Goal: Book appointment/travel/reservation

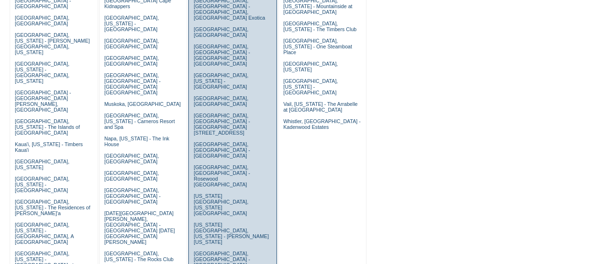
scroll to position [287, 0]
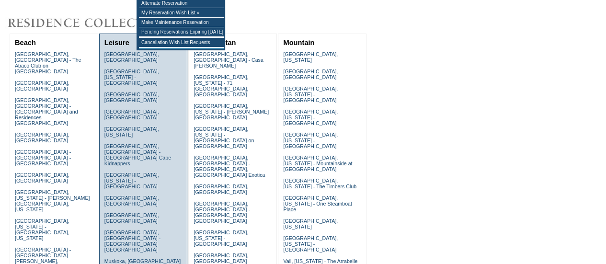
scroll to position [96, 0]
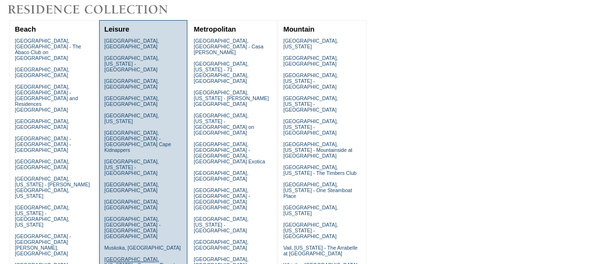
click at [146, 256] on link "[GEOGRAPHIC_DATA], [US_STATE] - Carneros Resort and Spa" at bounding box center [139, 264] width 70 height 17
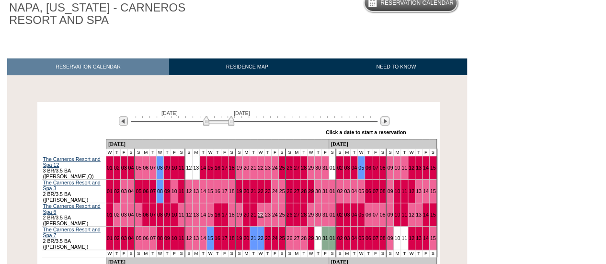
scroll to position [158, 0]
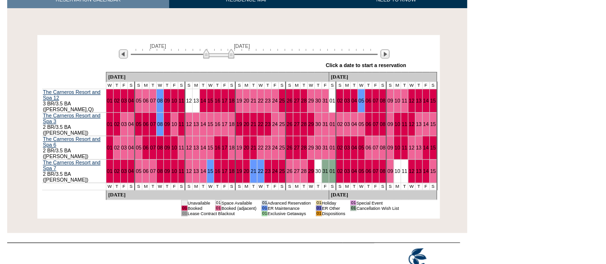
drag, startPoint x: 224, startPoint y: 54, endPoint x: 232, endPoint y: 52, distance: 8.4
click at [232, 52] on img at bounding box center [218, 54] width 31 height 10
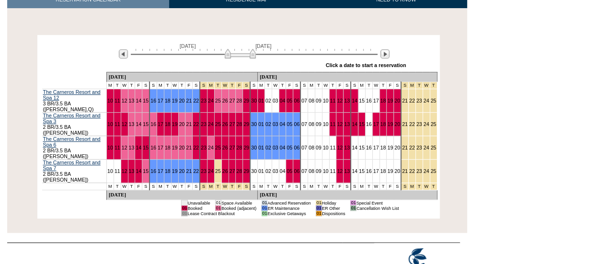
drag, startPoint x: 232, startPoint y: 52, endPoint x: 246, endPoint y: 51, distance: 13.9
click at [246, 51] on img at bounding box center [240, 54] width 31 height 10
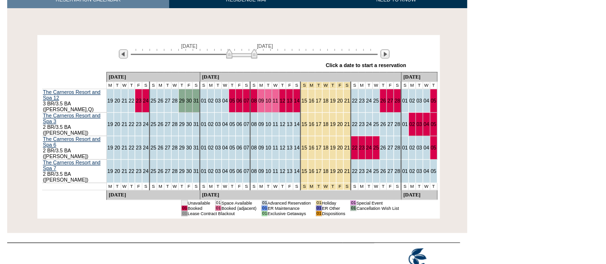
click at [244, 55] on img at bounding box center [241, 54] width 31 height 10
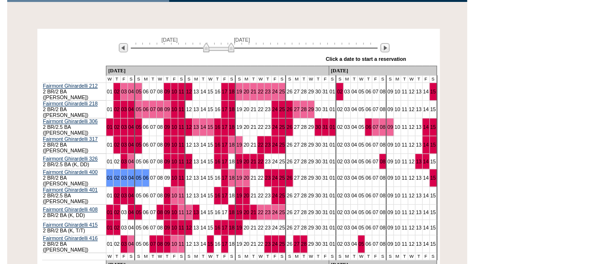
scroll to position [106, 0]
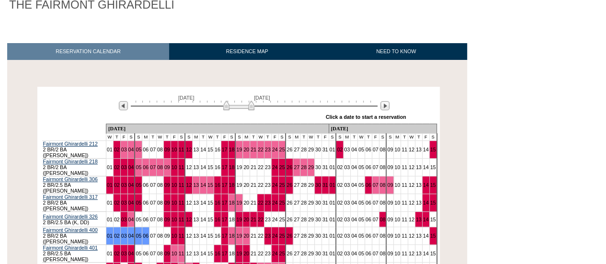
drag, startPoint x: 219, startPoint y: 107, endPoint x: 239, endPoint y: 106, distance: 20.2
click at [239, 106] on img at bounding box center [238, 106] width 31 height 10
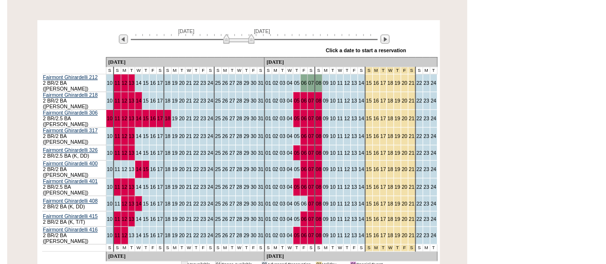
scroll to position [202, 0]
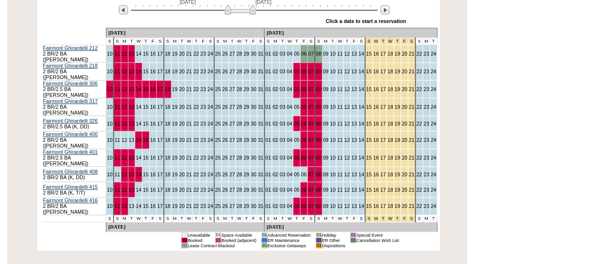
click at [243, 9] on img at bounding box center [240, 10] width 31 height 10
